Goal: Book appointment/travel/reservation

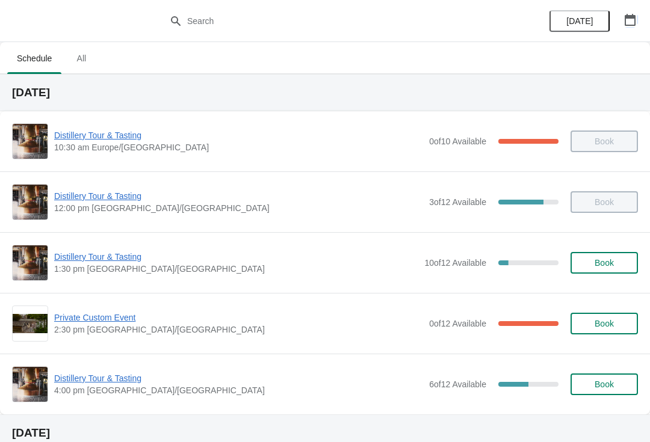
click at [632, 26] on button "button" at bounding box center [630, 20] width 22 height 22
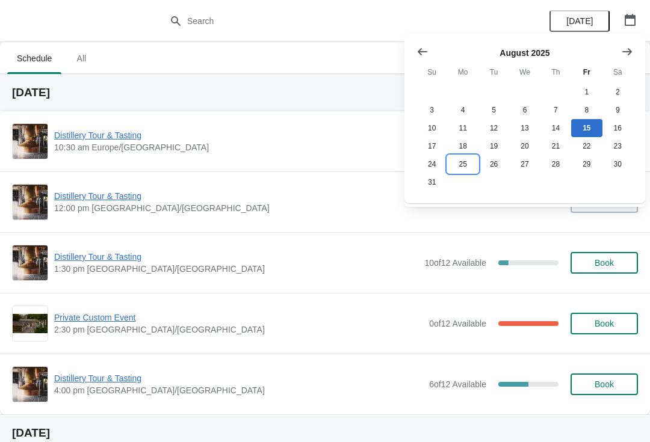
click at [461, 165] on button "25" at bounding box center [462, 164] width 31 height 18
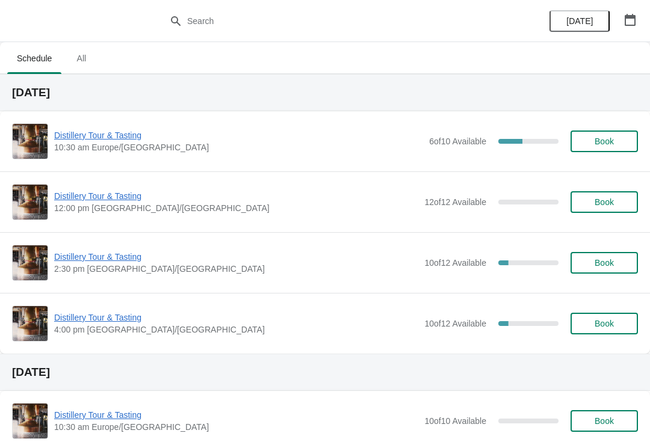
click at [603, 259] on span "Book" at bounding box center [603, 263] width 19 height 10
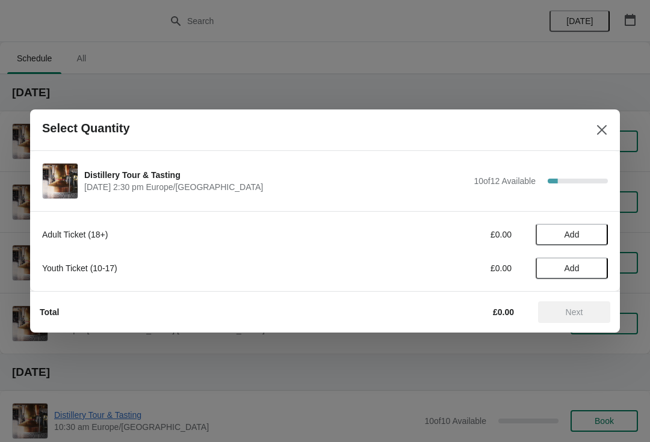
click at [581, 233] on span "Add" at bounding box center [571, 235] width 51 height 10
click at [595, 229] on icon at bounding box center [592, 235] width 13 height 13
click at [575, 312] on span "Next" at bounding box center [574, 312] width 17 height 10
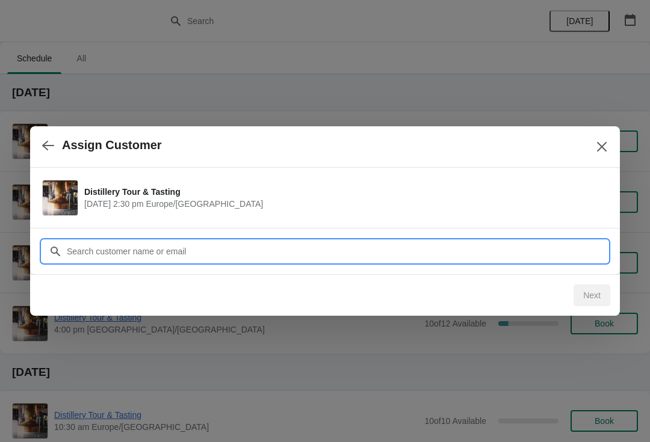
click at [210, 249] on input "Customer" at bounding box center [336, 252] width 541 height 22
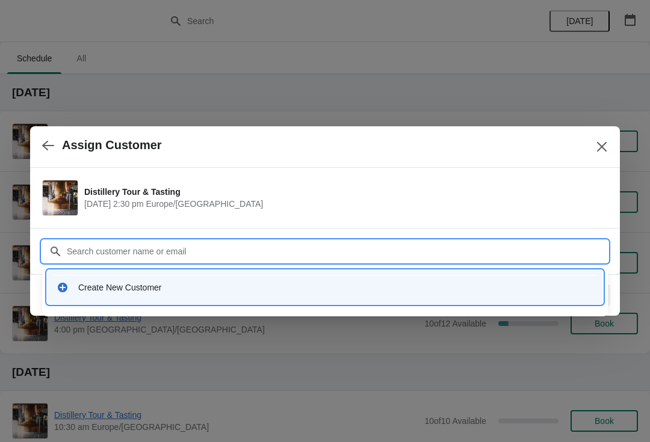
click at [156, 292] on div "Create New Customer" at bounding box center [335, 288] width 515 height 12
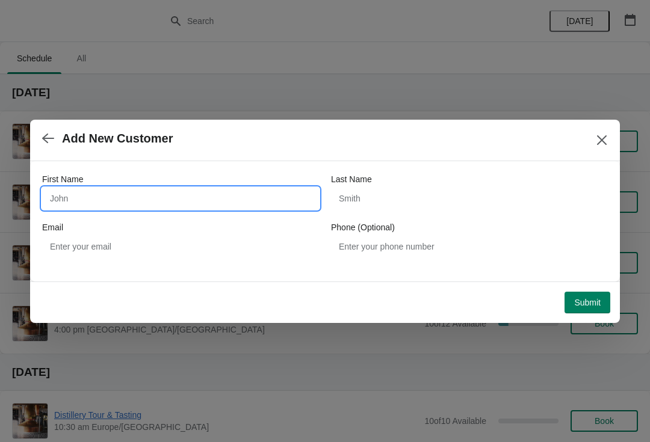
click at [110, 188] on input "First Name" at bounding box center [180, 199] width 277 height 22
type input "[PERSON_NAME]"
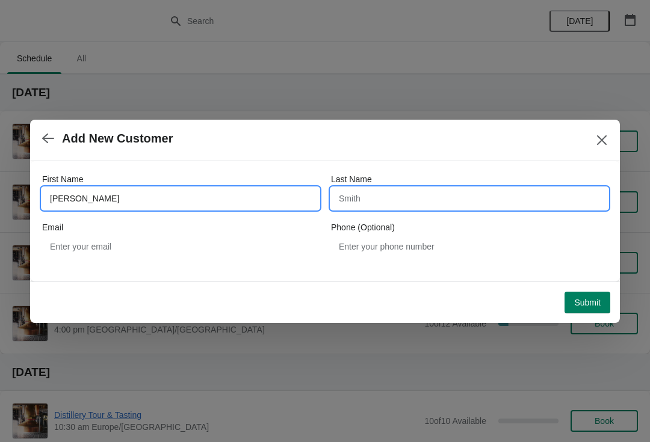
click at [377, 205] on input "Last Name" at bounding box center [469, 199] width 277 height 22
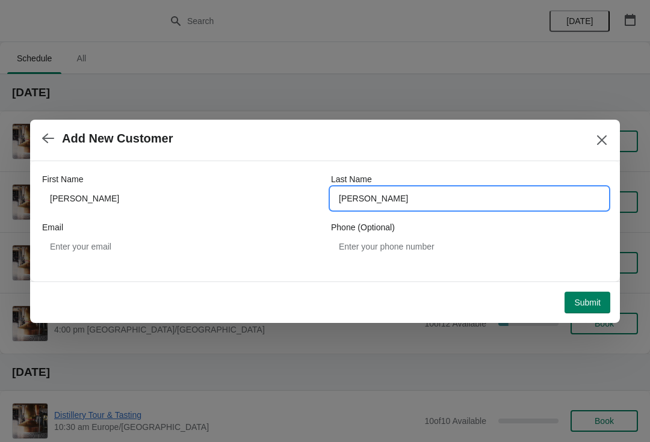
type input "[PERSON_NAME]"
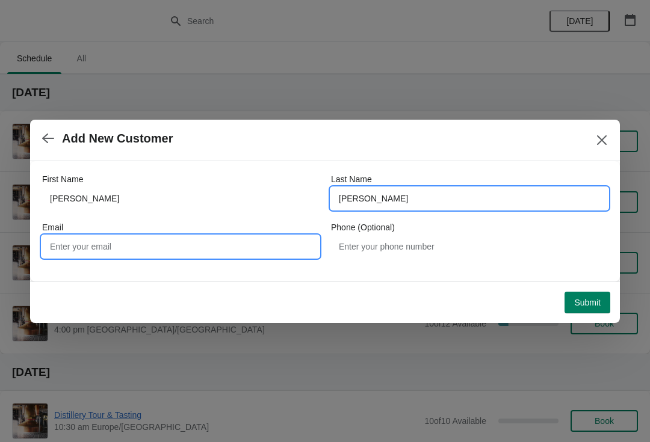
click at [117, 249] on input "Email" at bounding box center [180, 247] width 277 height 22
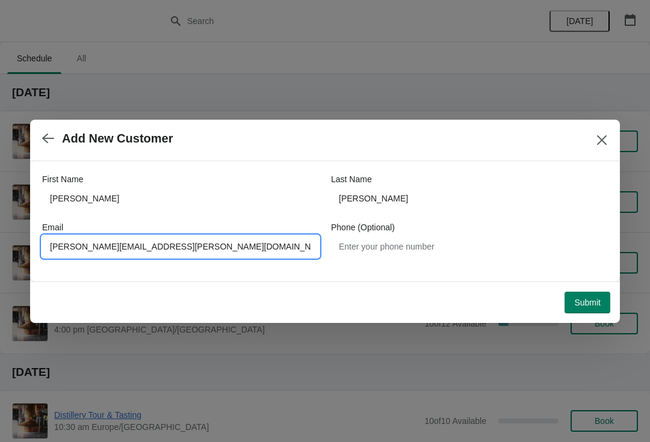
type input "[PERSON_NAME][EMAIL_ADDRESS][PERSON_NAME][DOMAIN_NAME]"
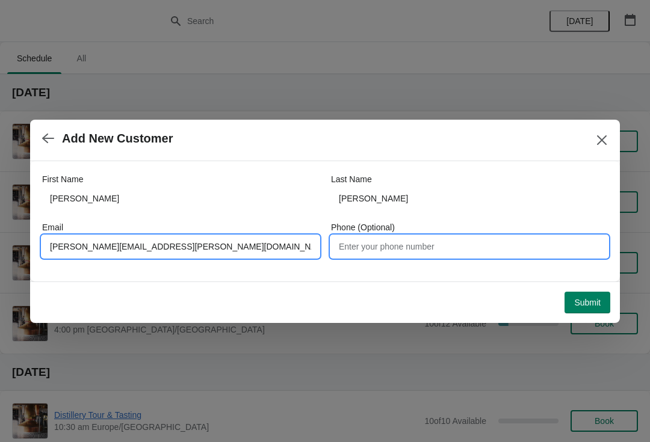
click at [421, 245] on input "Phone (Optional)" at bounding box center [469, 247] width 277 height 22
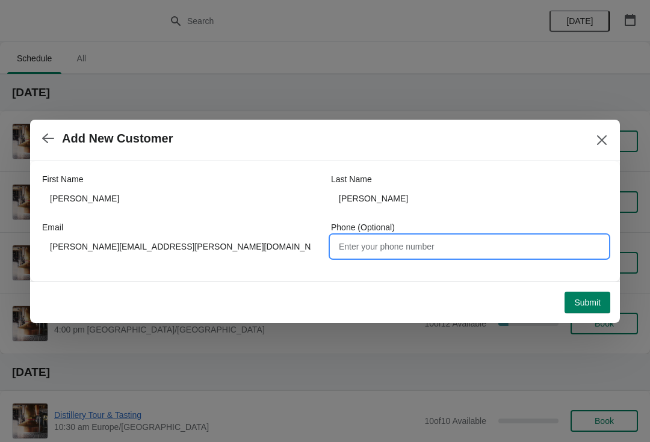
click at [588, 307] on span "Submit" at bounding box center [587, 303] width 26 height 10
